Goal: Information Seeking & Learning: Understand process/instructions

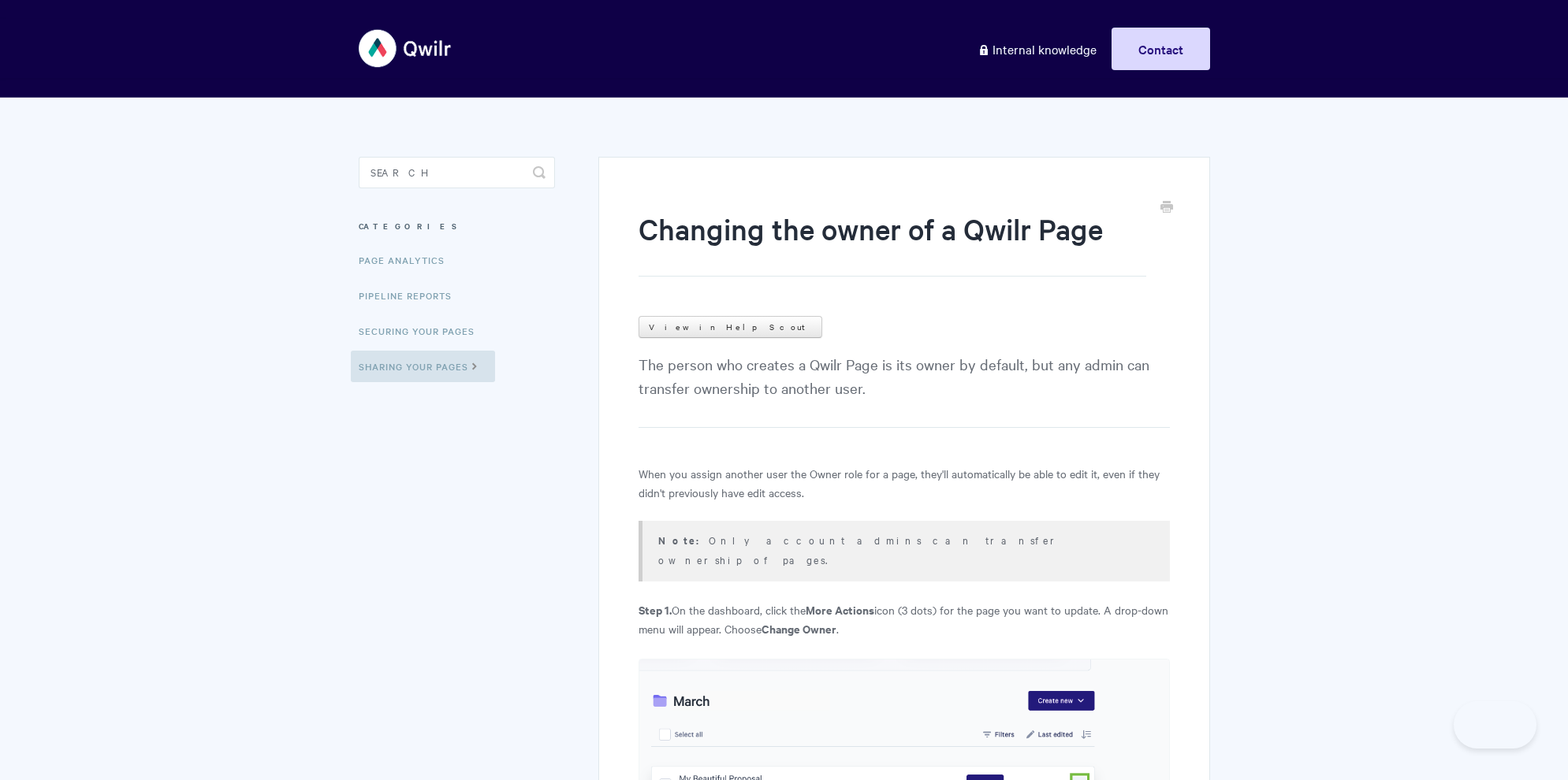
type input "c"
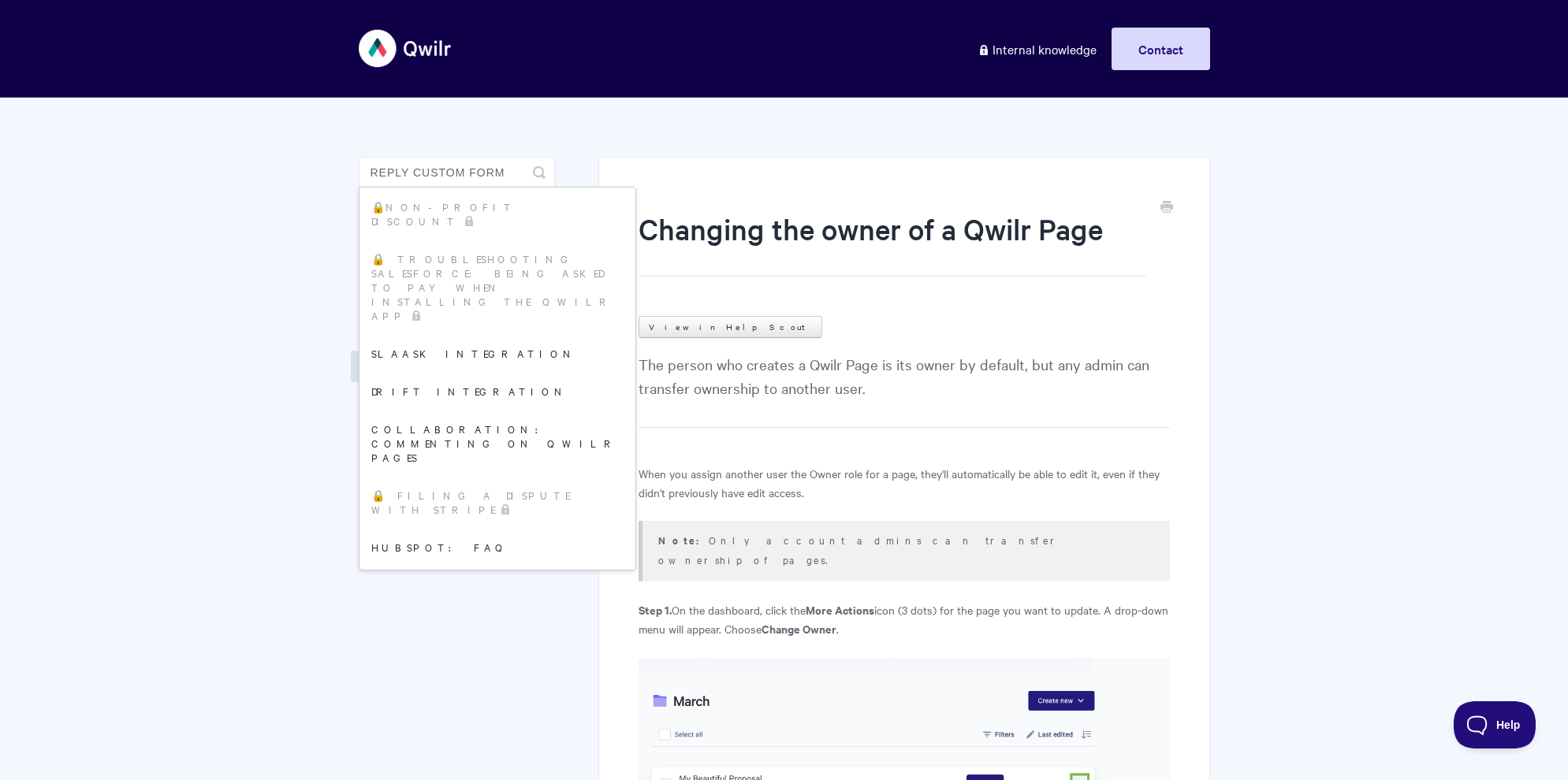
type input "reply custom form"
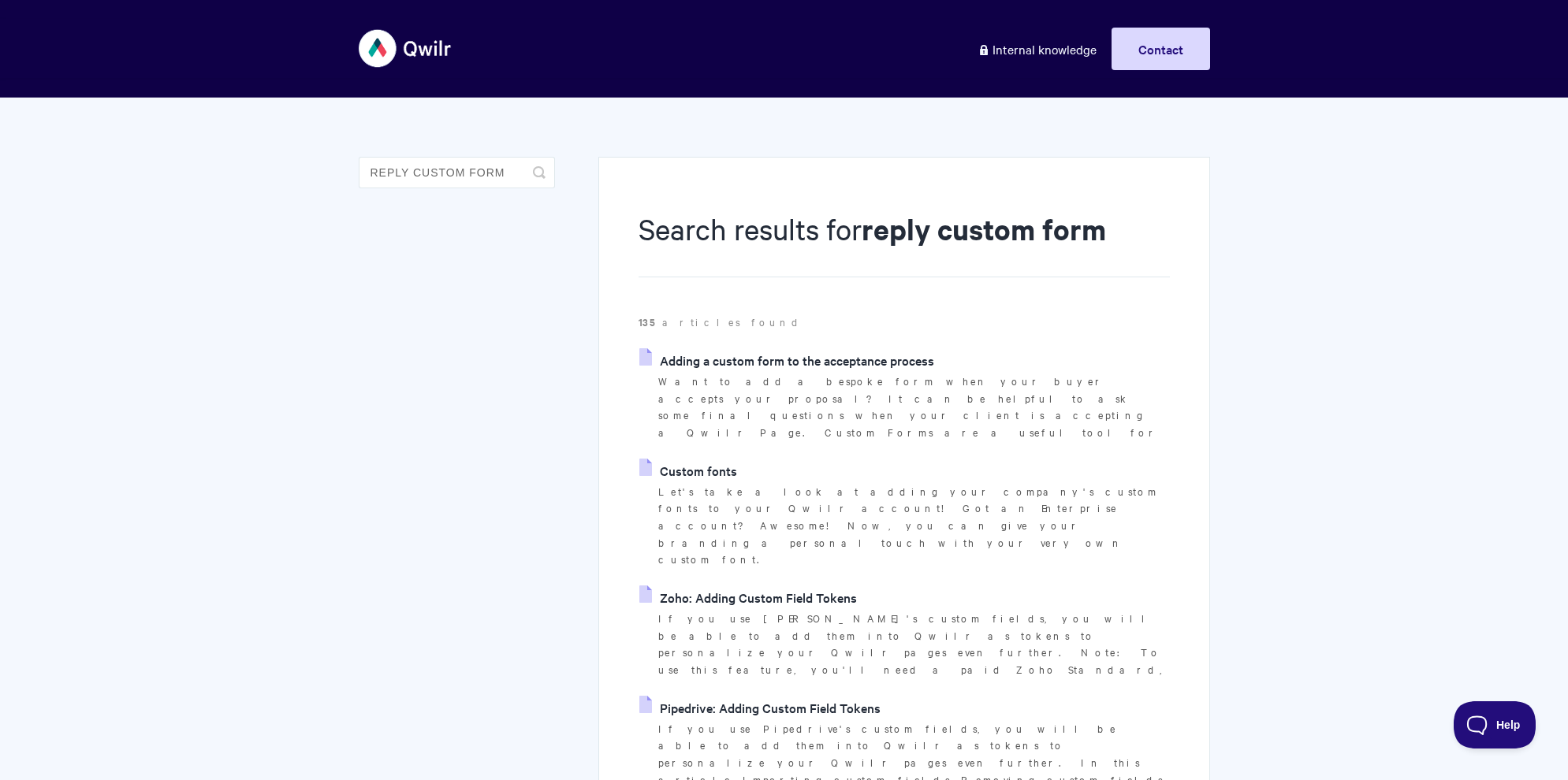
click at [740, 358] on link "Adding a custom form to the acceptance process" at bounding box center [787, 361] width 295 height 24
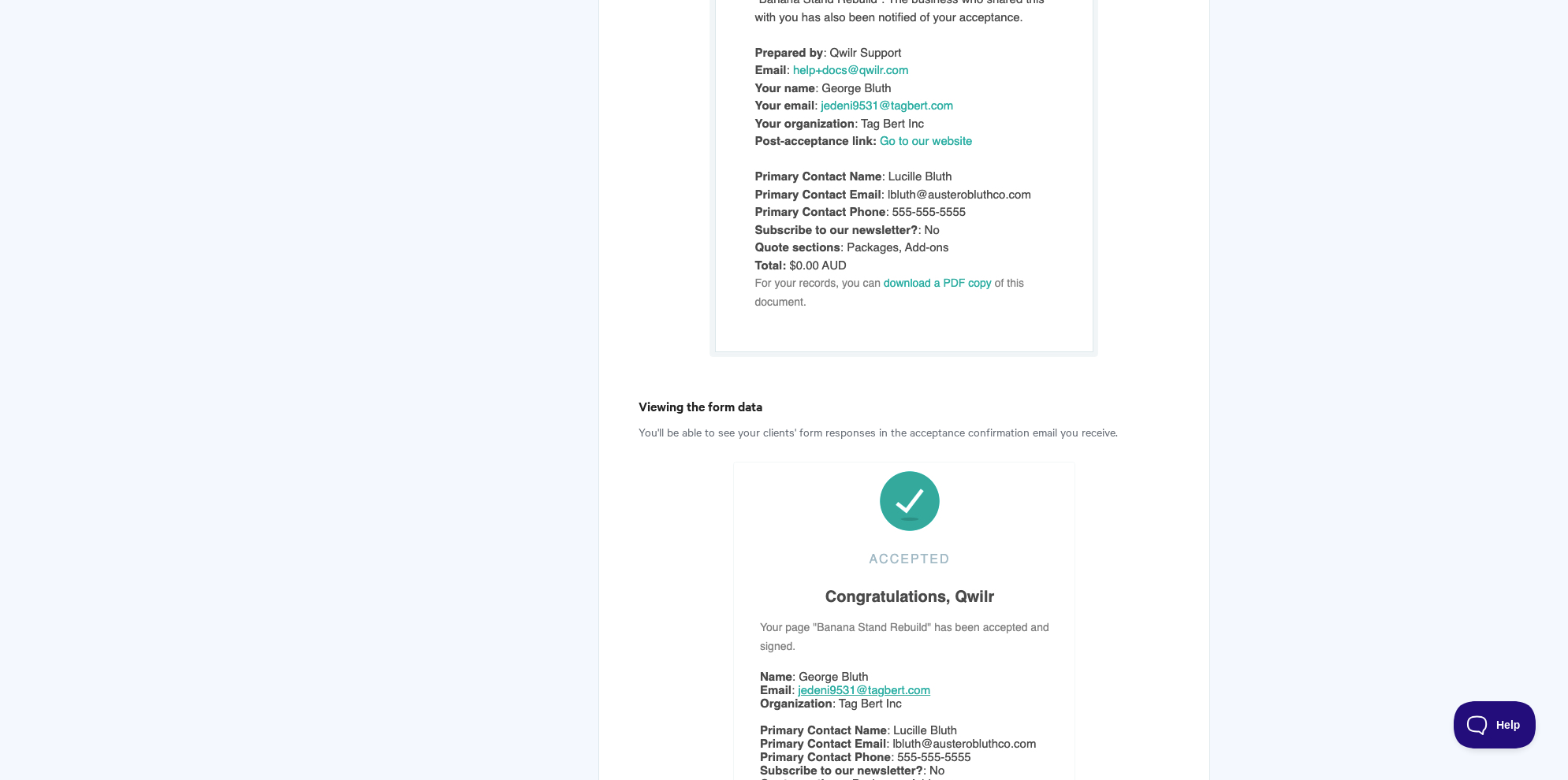
scroll to position [7429, 0]
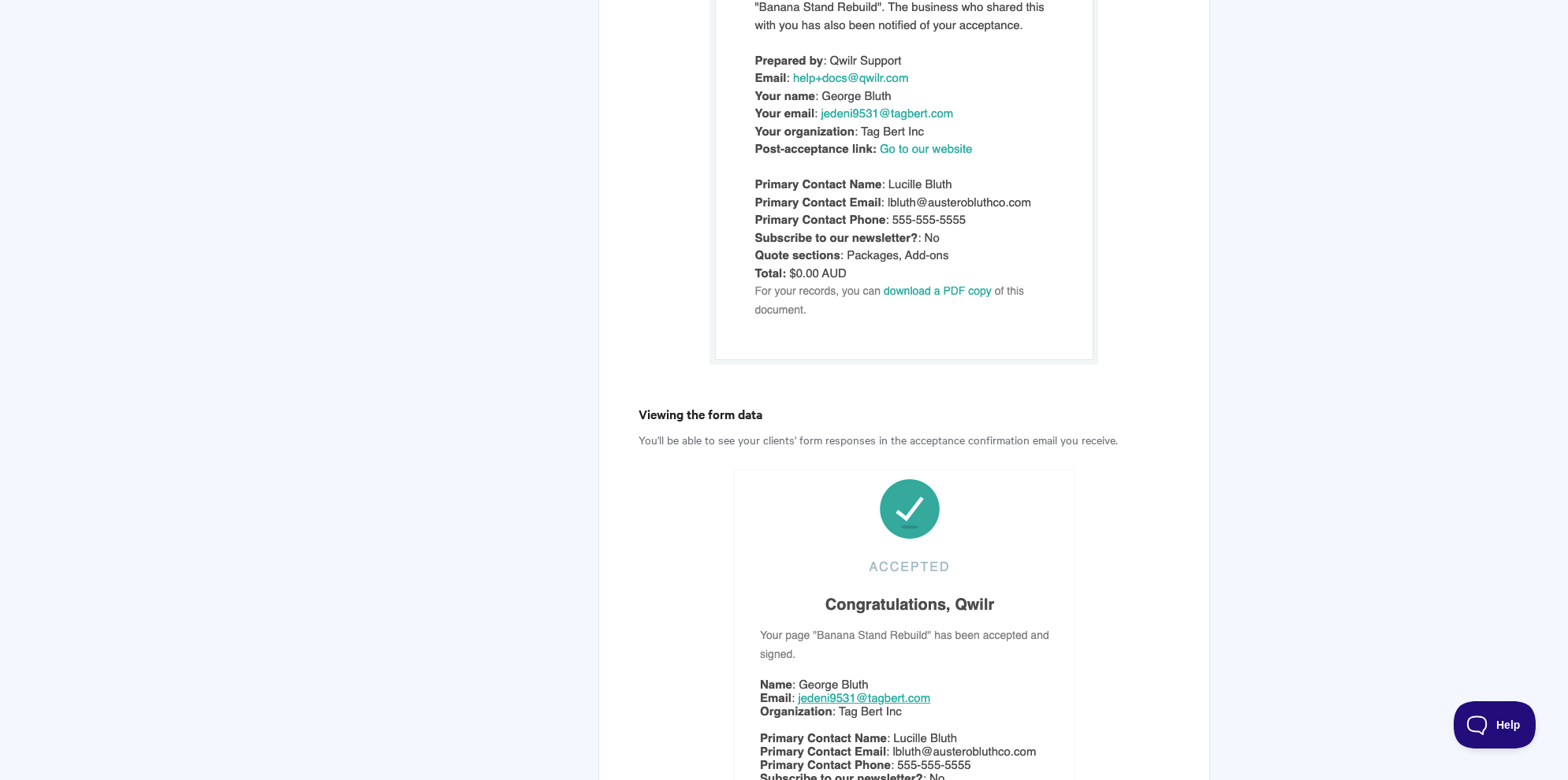
click at [668, 430] on p "You'll be able to see your clients' form responses in the acceptance confirmati…" at bounding box center [905, 439] width 531 height 19
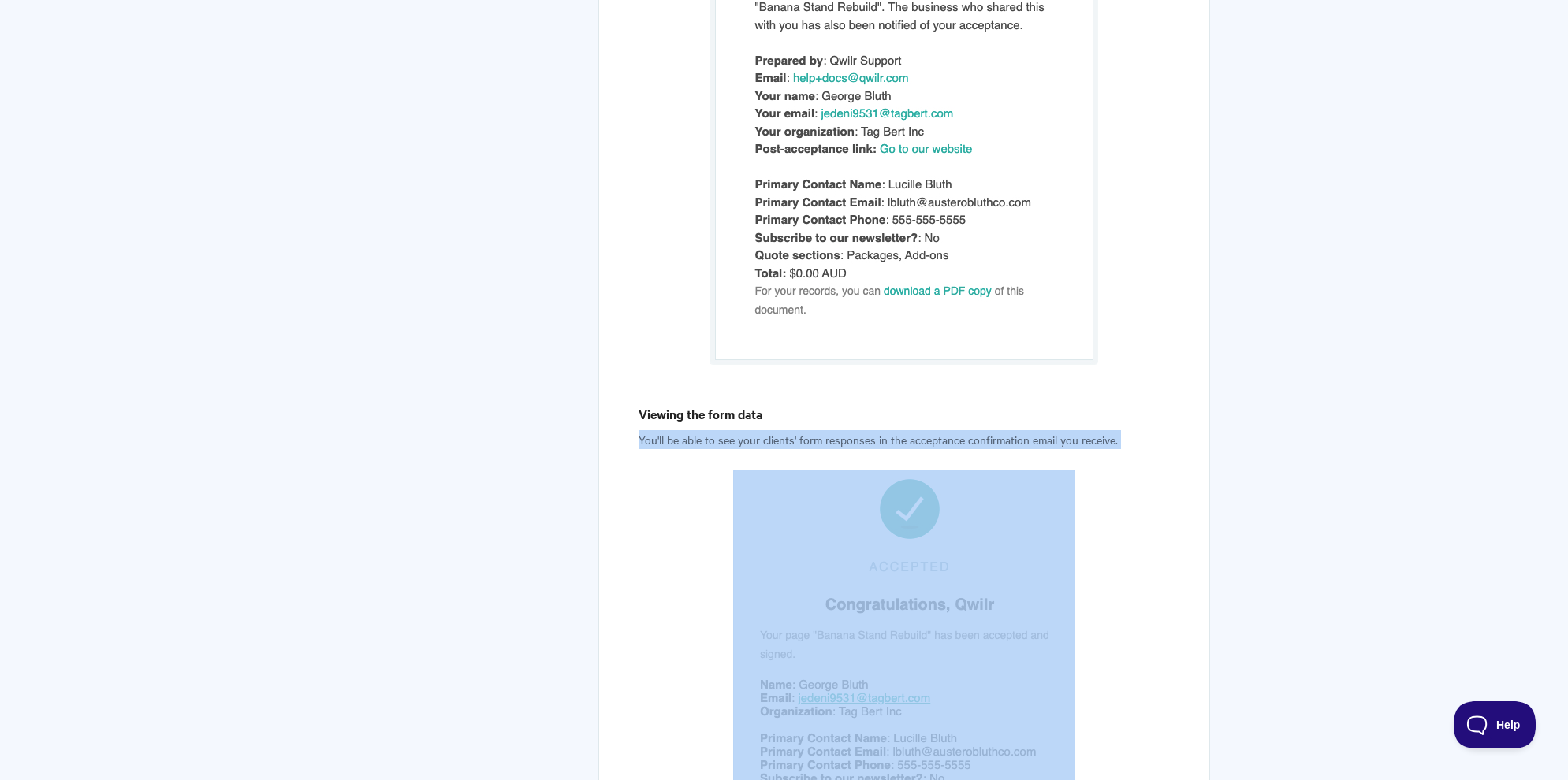
click at [668, 430] on p "You'll be able to see your clients' form responses in the acceptance confirmati…" at bounding box center [905, 439] width 531 height 19
copy article "You'll be able to see your clients' form responses in the acceptance confirmati…"
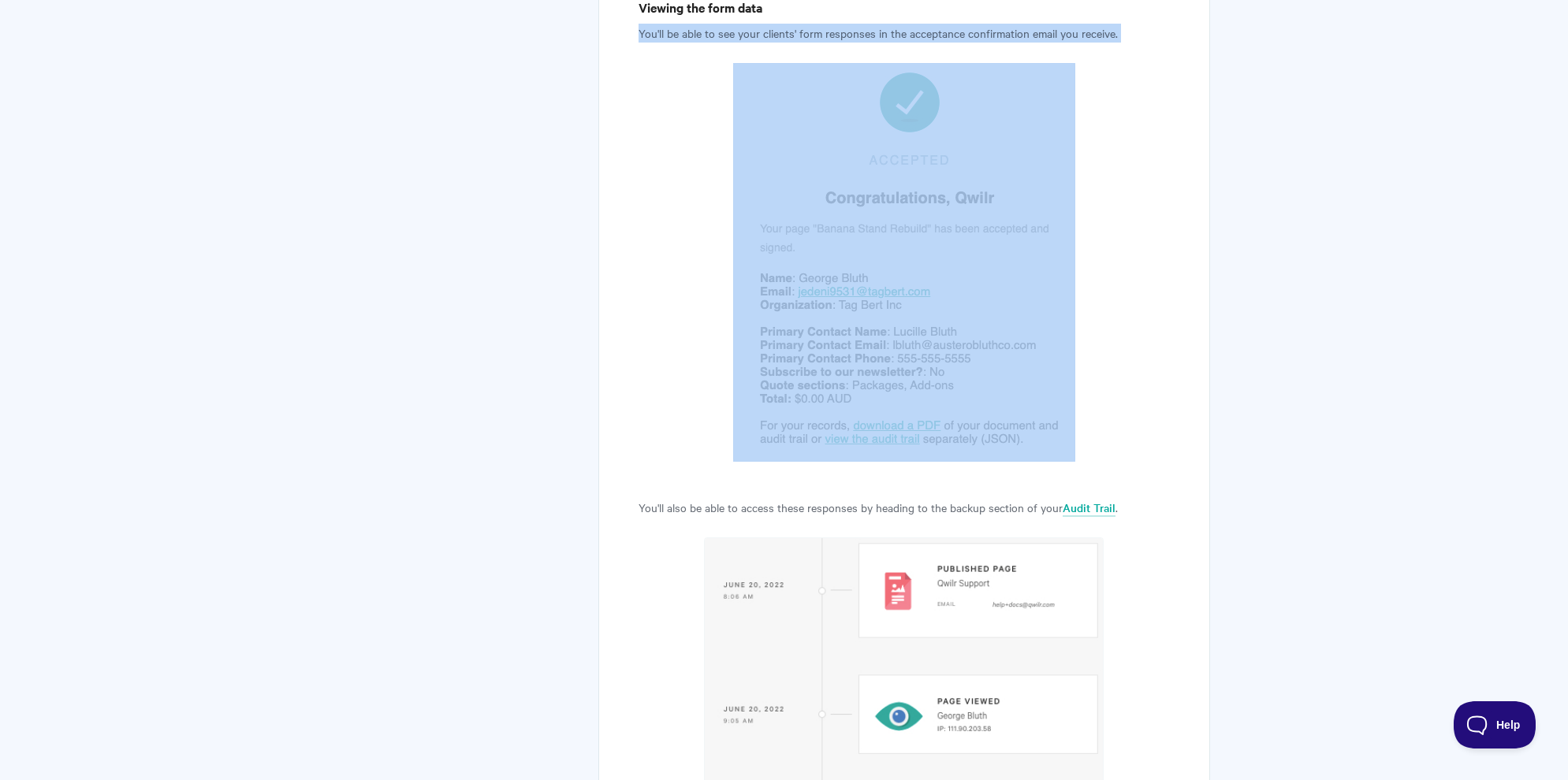
scroll to position [7888, 0]
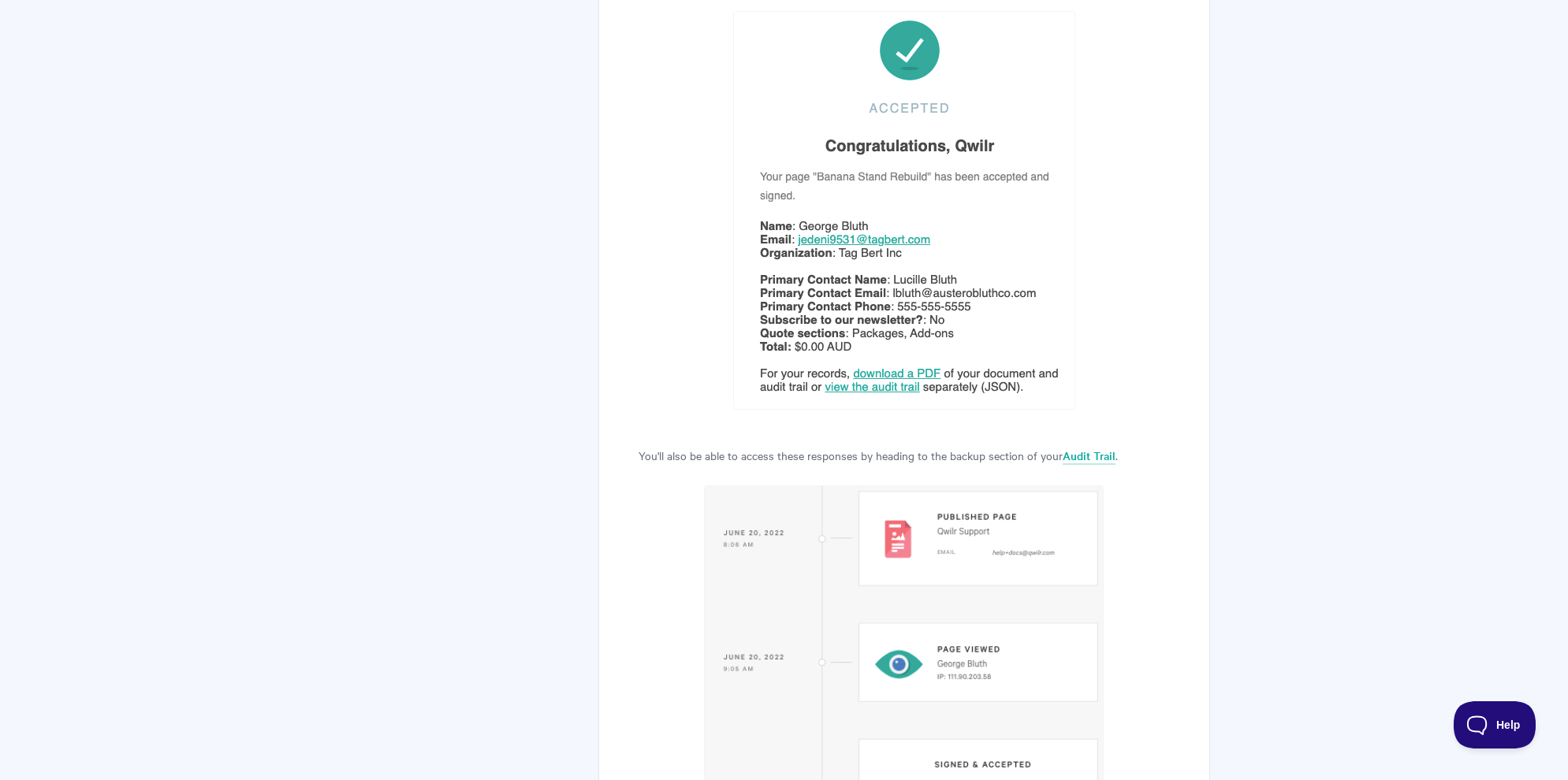
click at [772, 446] on p "You'll also be able to access these responses by heading to the backup section …" at bounding box center [905, 455] width 531 height 19
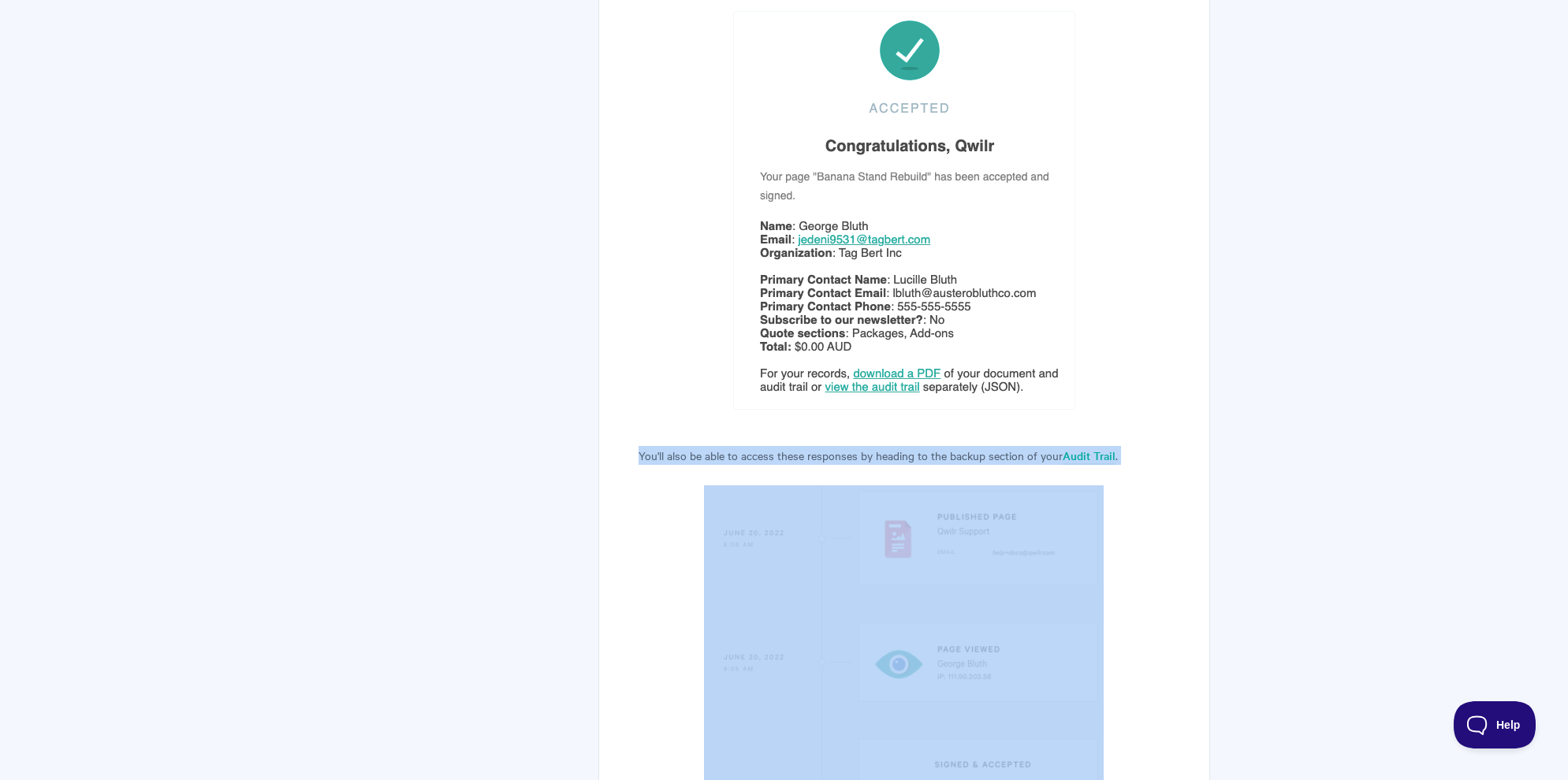
click at [772, 446] on p "You'll also be able to access these responses by heading to the backup section …" at bounding box center [905, 455] width 531 height 19
copy article "You'll also be able to access these responses by heading to the backup section …"
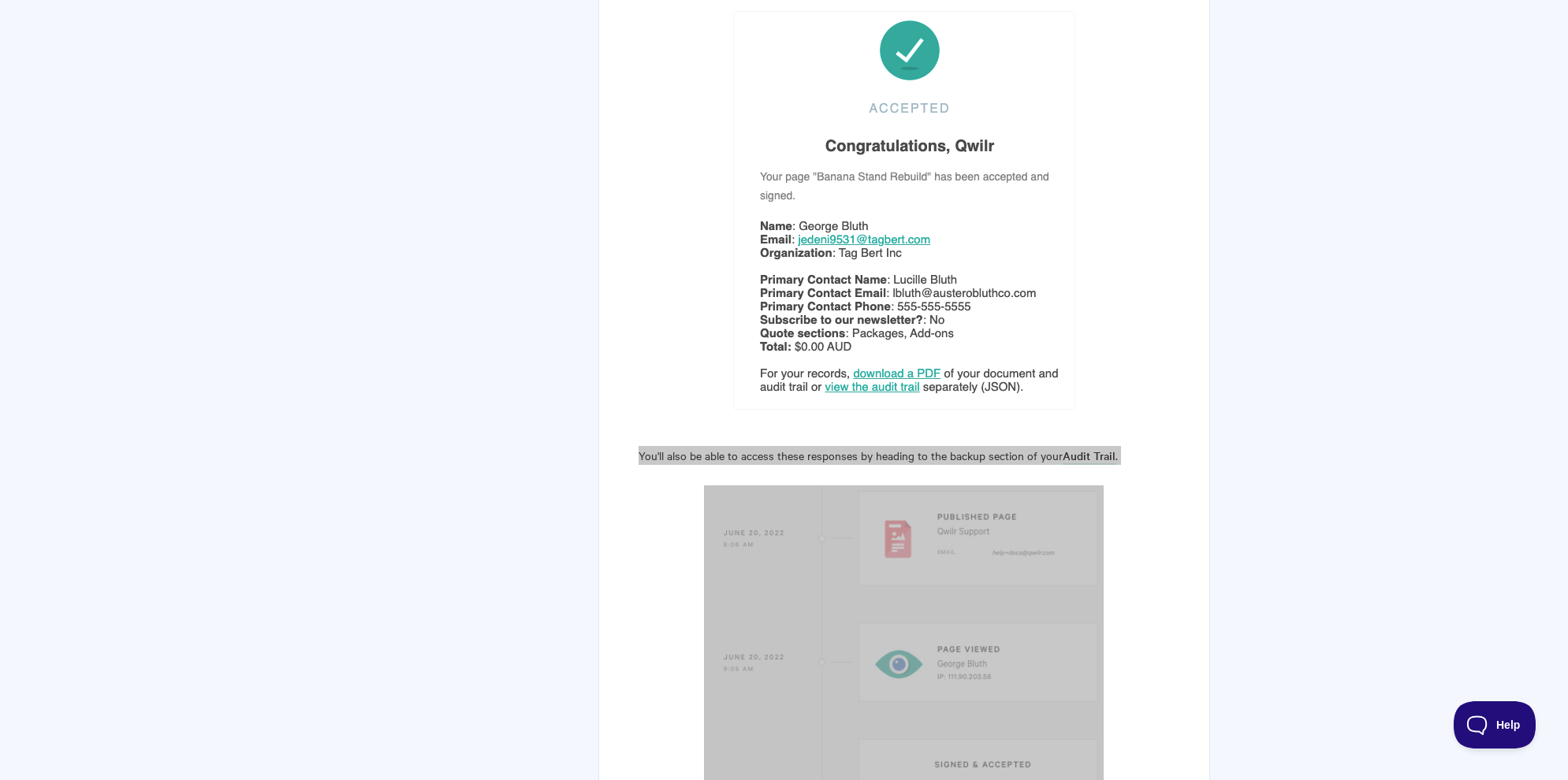
scroll to position [8547, 0]
